Goal: Information Seeking & Learning: Find specific fact

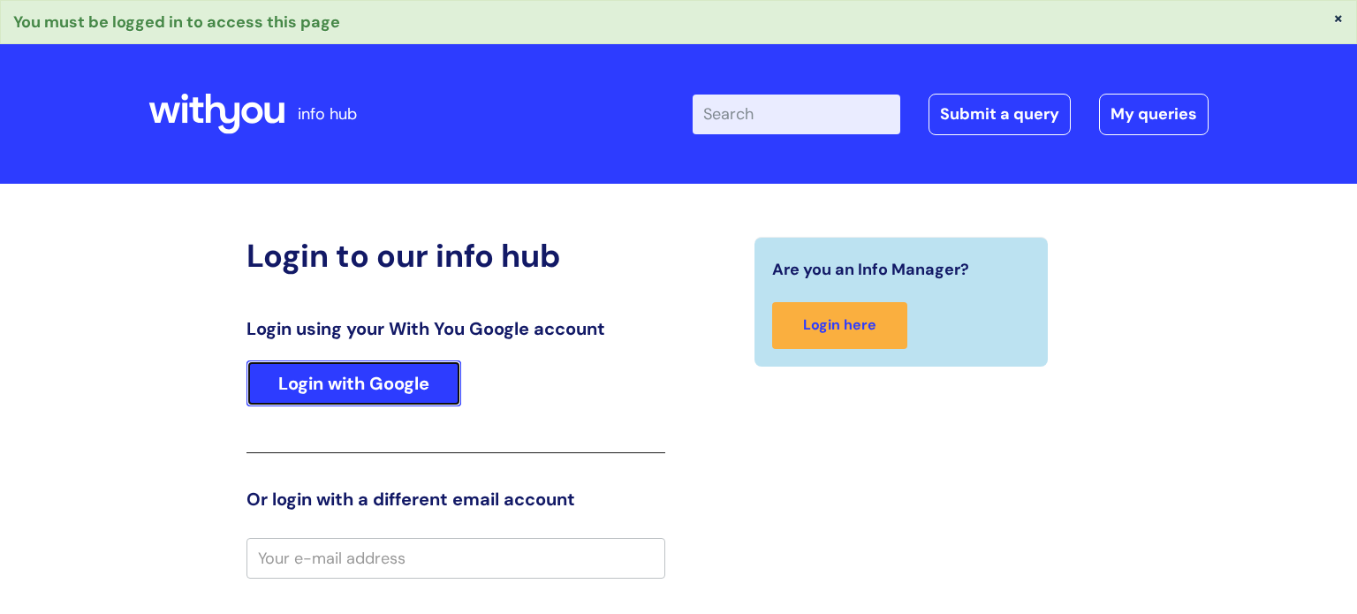
click at [339, 388] on link "Login with Google" at bounding box center [354, 384] width 215 height 46
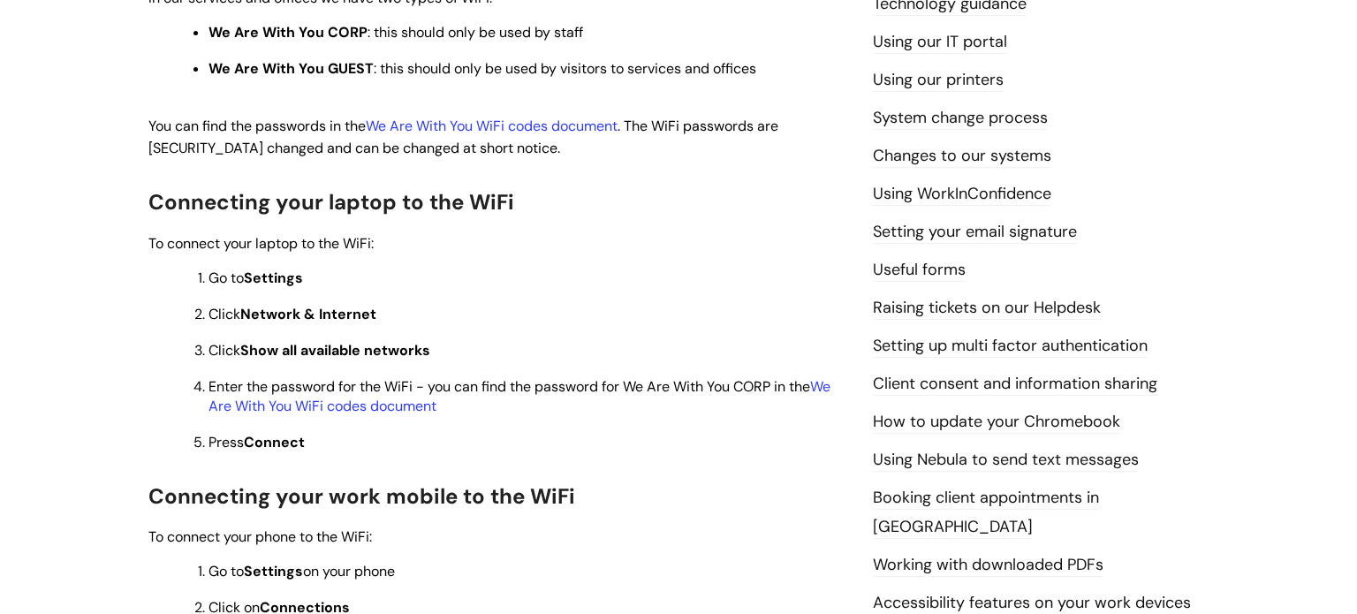
scroll to position [636, 0]
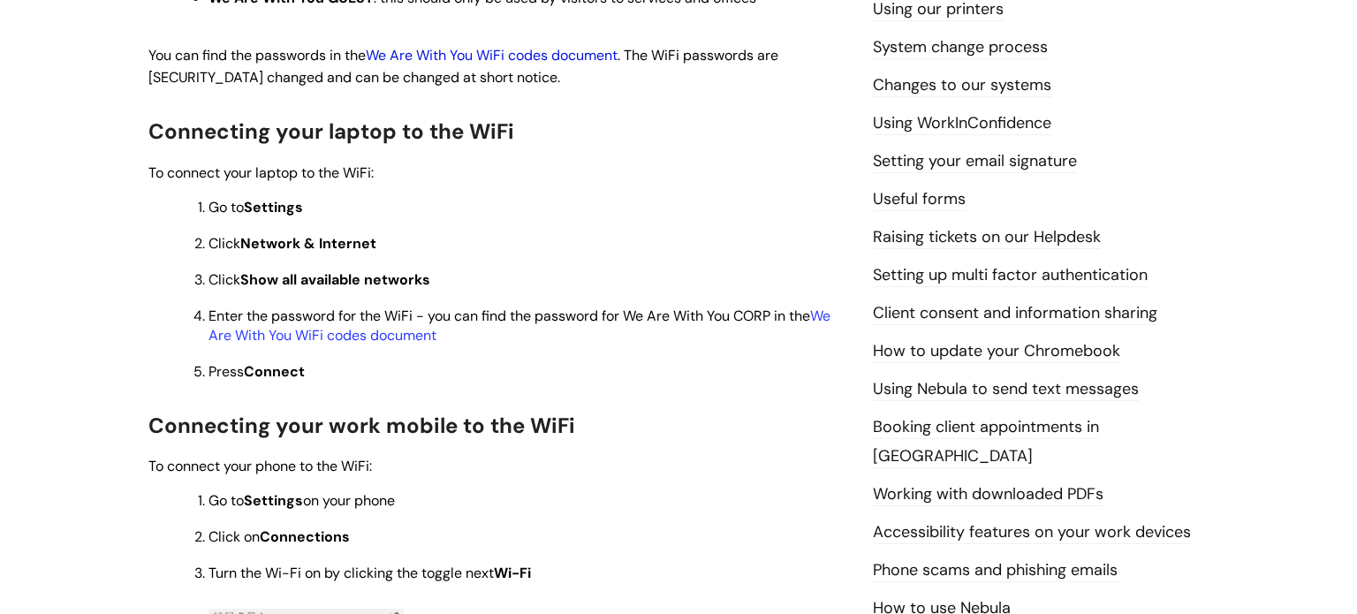
click at [567, 53] on link "We Are With You WiFi codes document" at bounding box center [492, 55] width 252 height 19
